Goal: Book appointment/travel/reservation

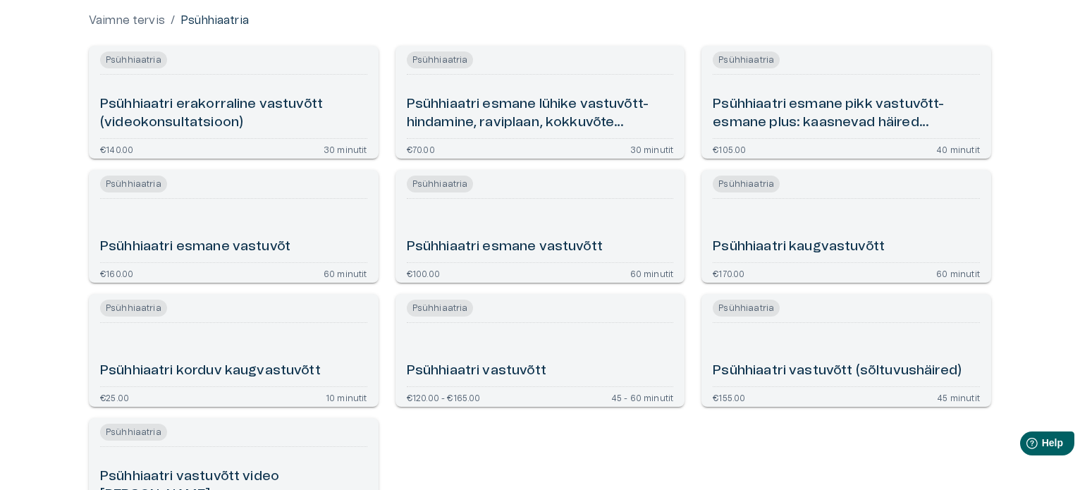
click at [566, 118] on h6 "Psühhiaatri esmane lühike vastuvõtt- hindamine, raviplaan, kokkuvõte (videokons…" at bounding box center [540, 113] width 267 height 37
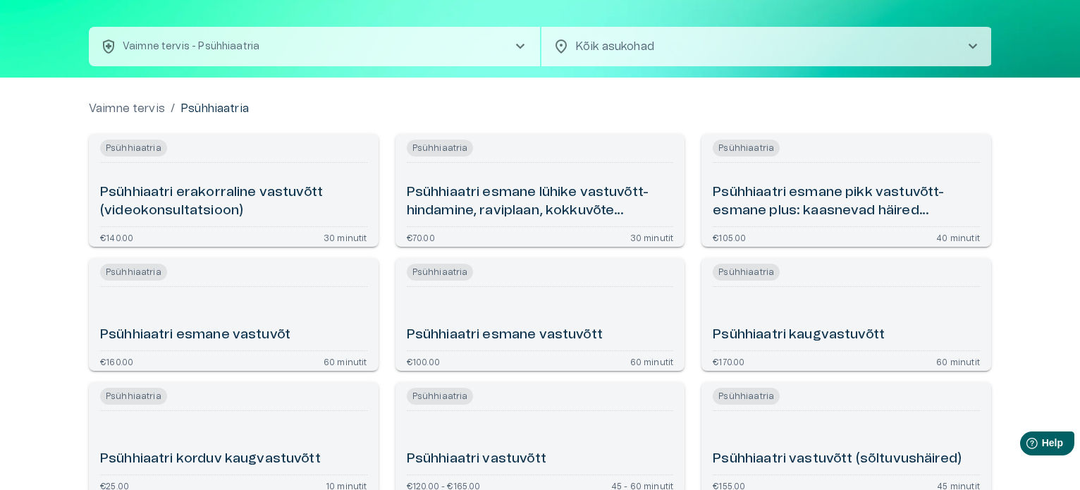
scroll to position [58, 0]
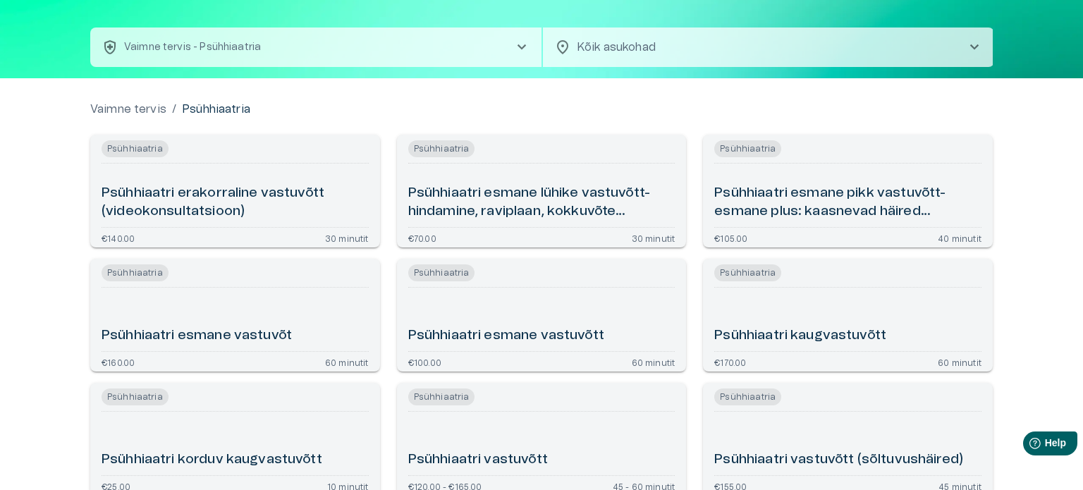
click at [589, 47] on body "Hindame teie privaatsust Kasutame küpsiseid teie sirvimiskogemuse parandamiseks…" at bounding box center [541, 187] width 1083 height 490
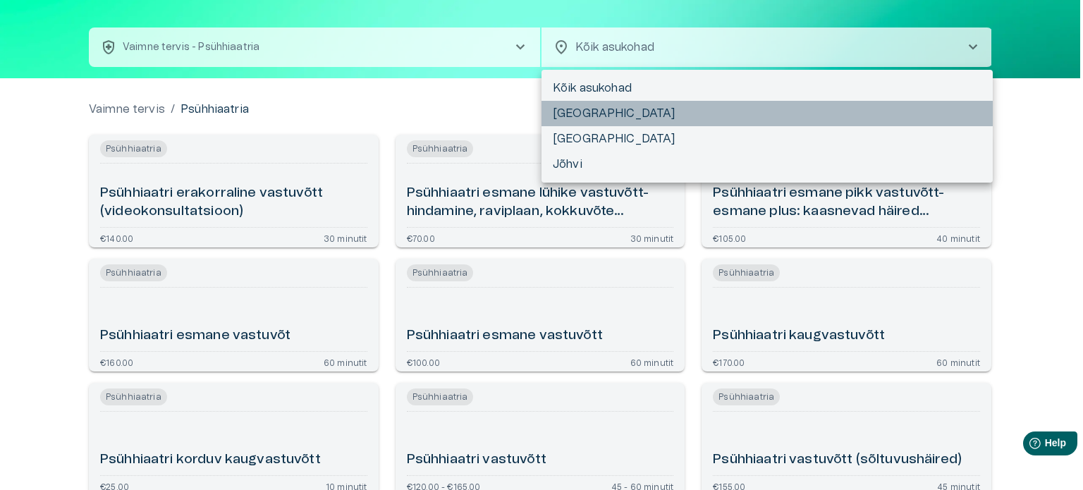
click at [572, 110] on li "[GEOGRAPHIC_DATA]" at bounding box center [767, 113] width 451 height 25
type input "**********"
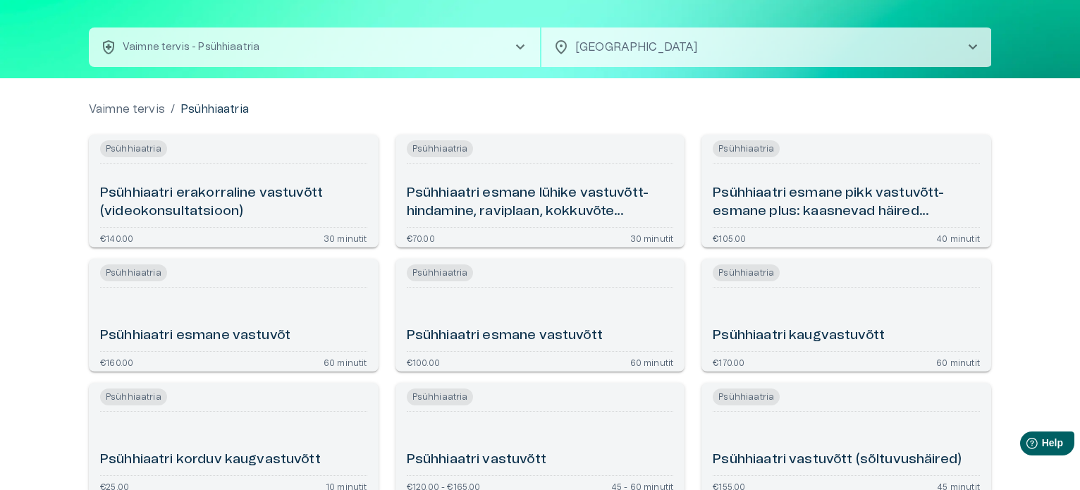
scroll to position [42, 0]
